Goal: Find specific page/section: Find specific page/section

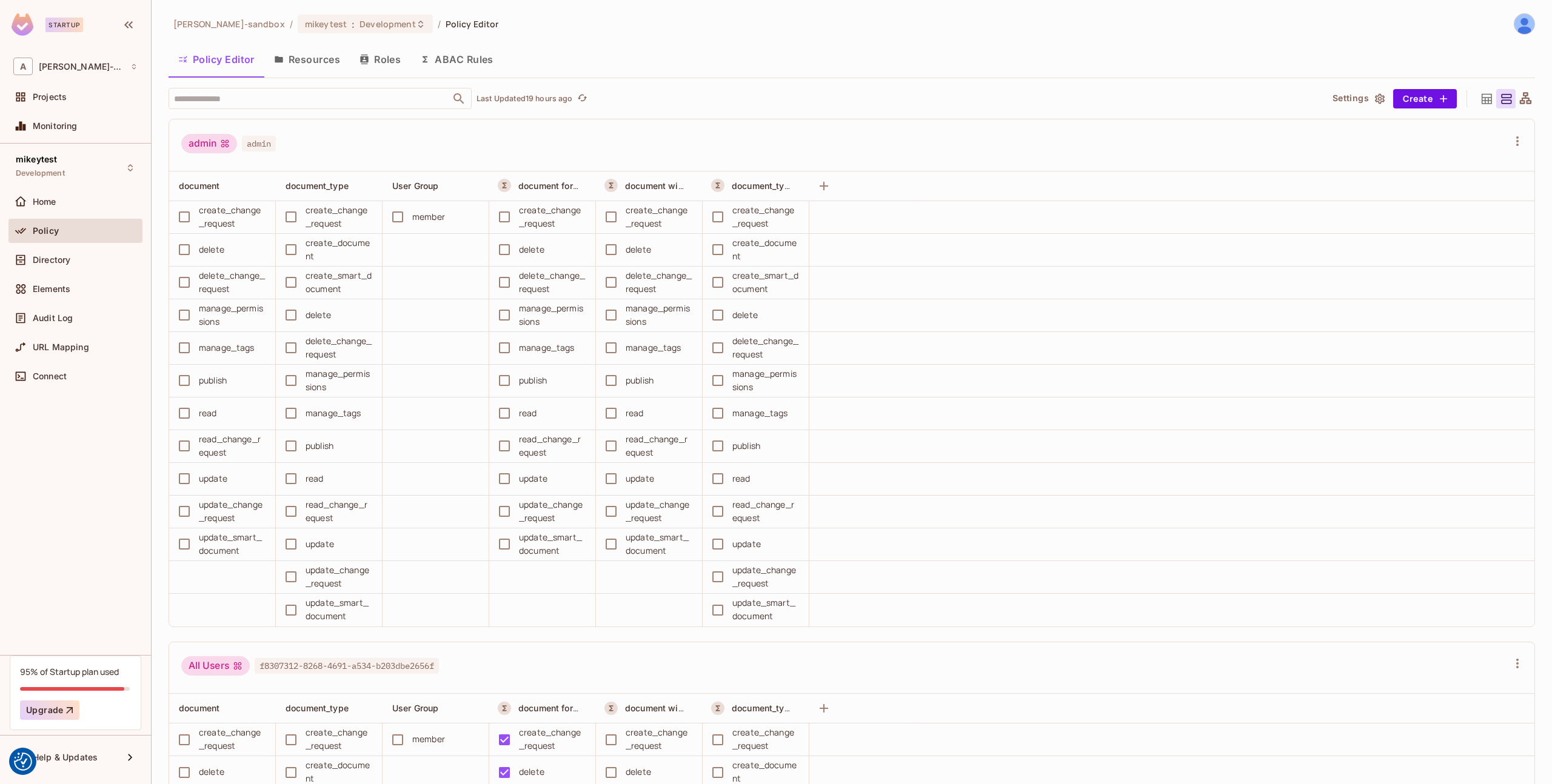
click at [61, 318] on span "Audit Log" at bounding box center [53, 318] width 40 height 10
